Goal: Check status

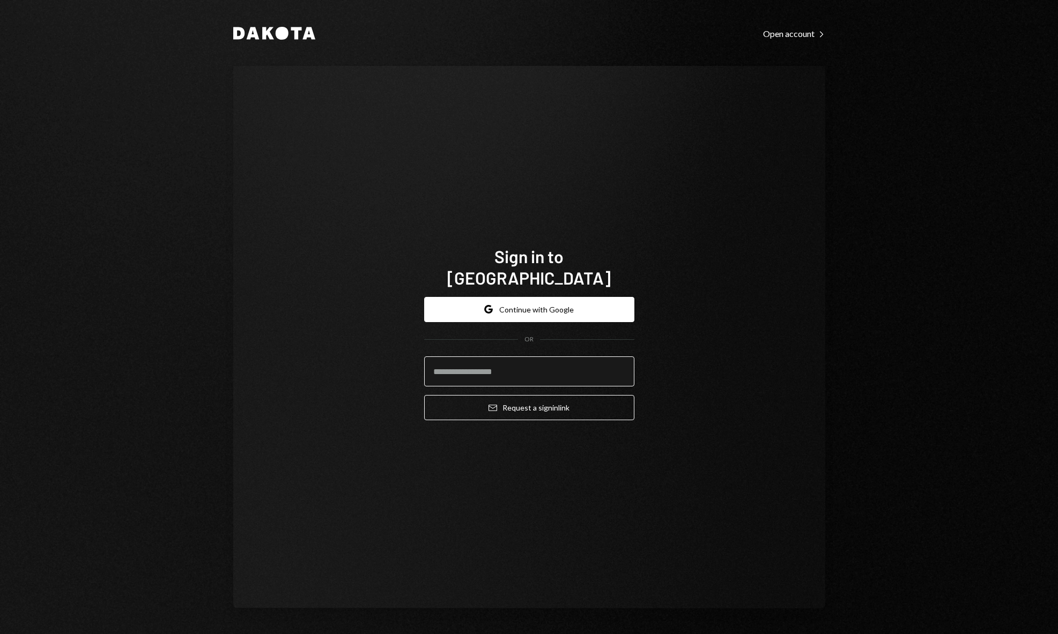
click at [480, 371] on input "email" at bounding box center [529, 372] width 210 height 30
type input "**********"
click at [527, 399] on button "Email Request a sign in link" at bounding box center [529, 407] width 210 height 25
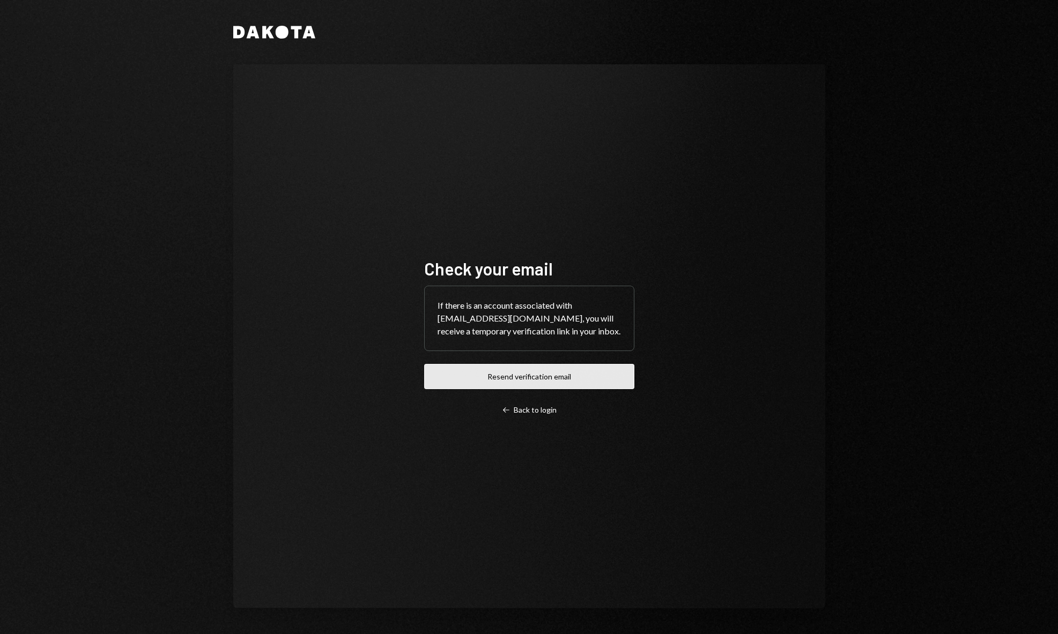
click at [501, 372] on button "Resend verification email" at bounding box center [529, 376] width 210 height 25
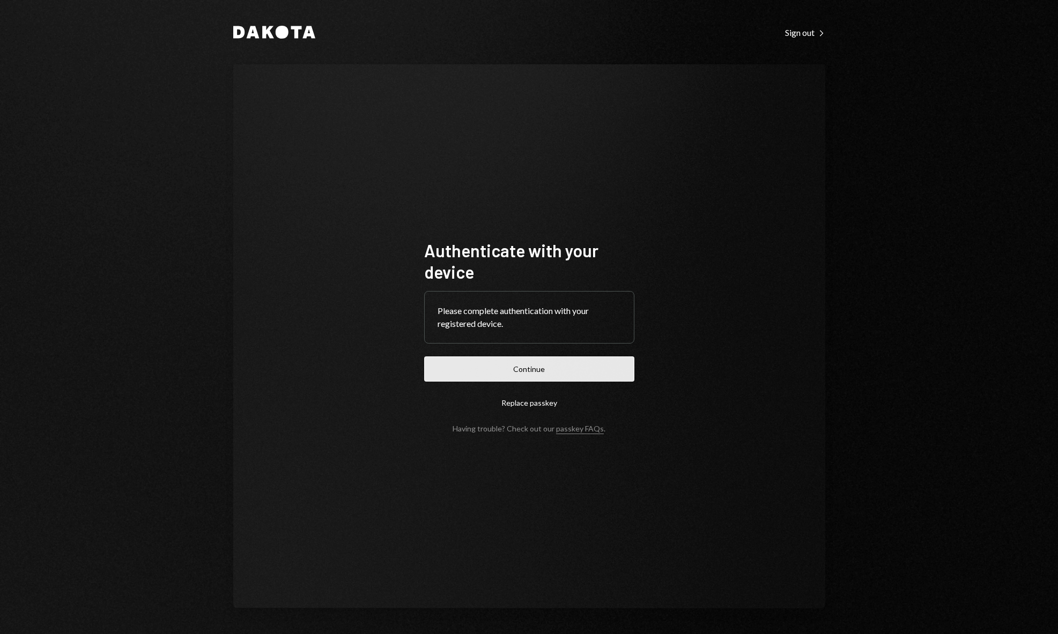
click at [547, 369] on button "Continue" at bounding box center [529, 369] width 210 height 25
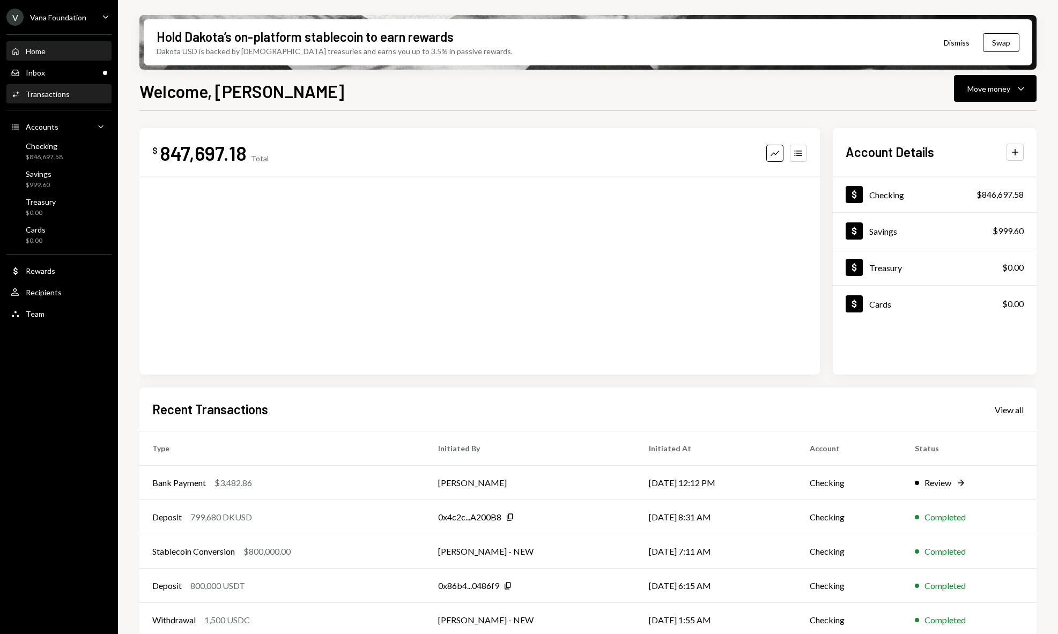
click at [38, 92] on div "Transactions" at bounding box center [48, 94] width 44 height 9
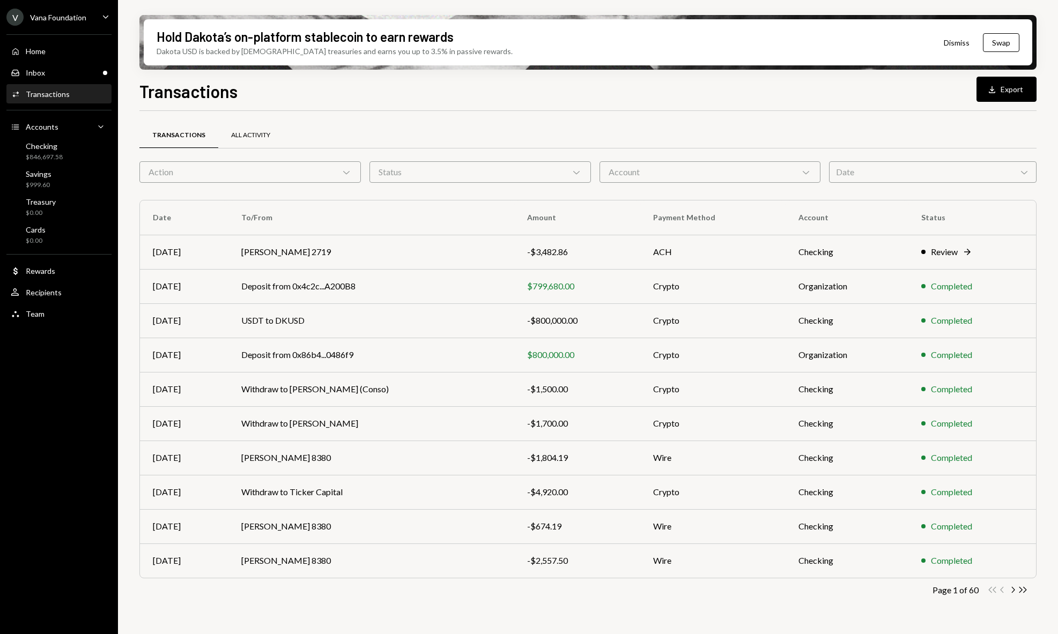
click at [254, 135] on div "All Activity" at bounding box center [250, 135] width 39 height 9
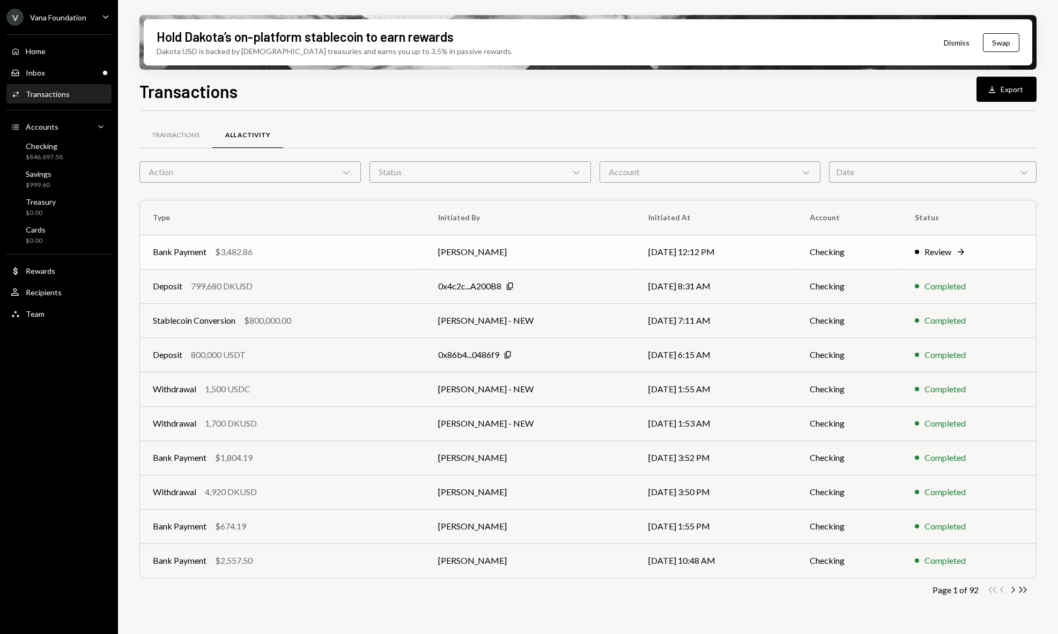
click at [524, 261] on td "Mattana Kusolsittat" at bounding box center [530, 252] width 211 height 34
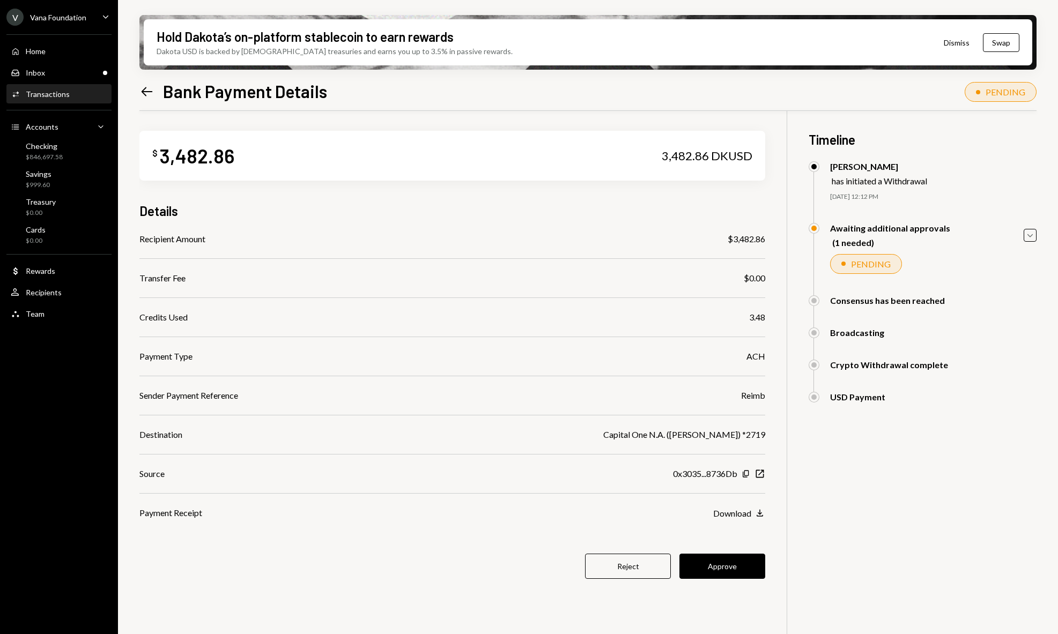
scroll to position [2, 0]
click at [738, 564] on button "Approve" at bounding box center [722, 565] width 86 height 25
